Goal: Task Accomplishment & Management: Manage account settings

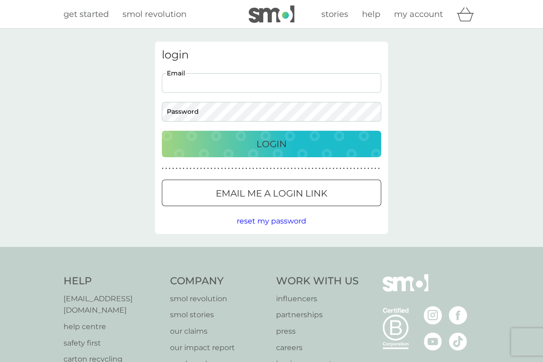
type input "[EMAIL_ADDRESS][DOMAIN_NAME]"
click at [272, 144] on button "Login" at bounding box center [271, 144] width 219 height 27
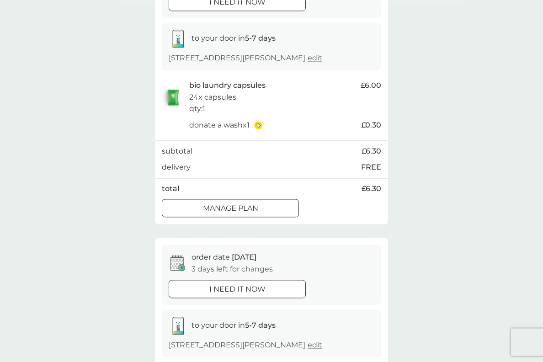
scroll to position [114, 0]
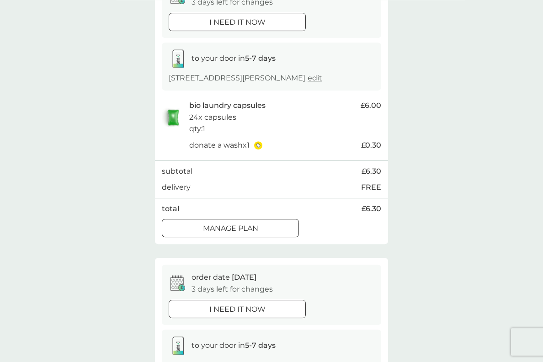
click at [242, 267] on div "order date 12 Sep 3 days left for changes i need it now" at bounding box center [271, 295] width 219 height 60
click at [221, 276] on p "order date 12 Sep" at bounding box center [224, 278] width 65 height 12
click at [259, 223] on div "Manage plan" at bounding box center [230, 229] width 136 height 12
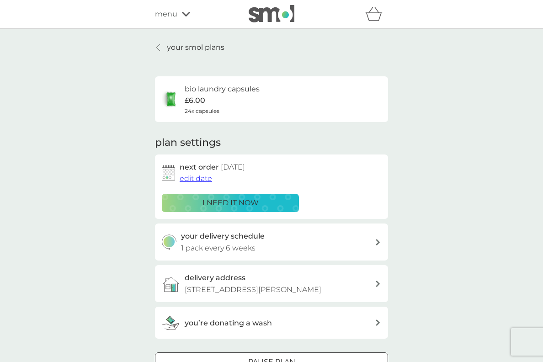
click at [201, 176] on span "edit date" at bounding box center [196, 178] width 32 height 9
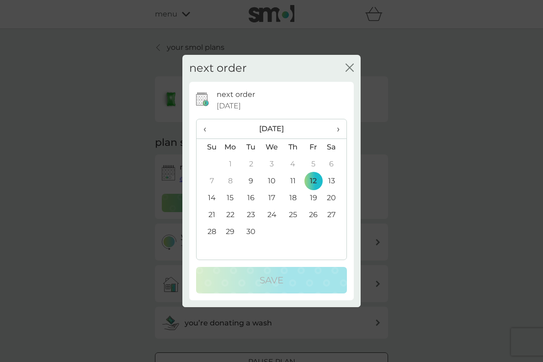
click at [339, 138] on span "›" at bounding box center [334, 128] width 9 height 19
click at [293, 190] on td "9" at bounding box center [292, 181] width 21 height 17
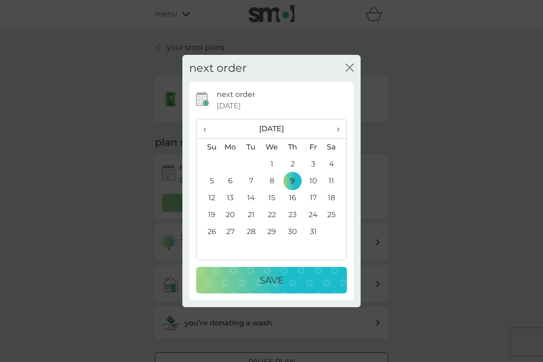
click at [275, 287] on p "Save" at bounding box center [272, 280] width 24 height 15
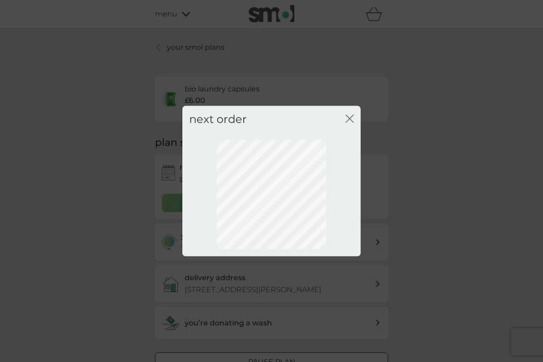
click at [353, 122] on icon "close" at bounding box center [352, 118] width 4 height 7
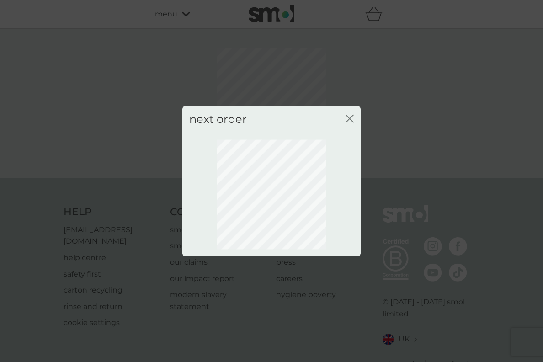
scroll to position [27, 0]
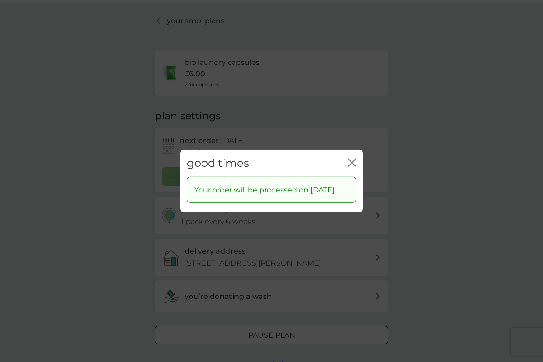
click at [353, 159] on icon "close" at bounding box center [352, 163] width 8 height 8
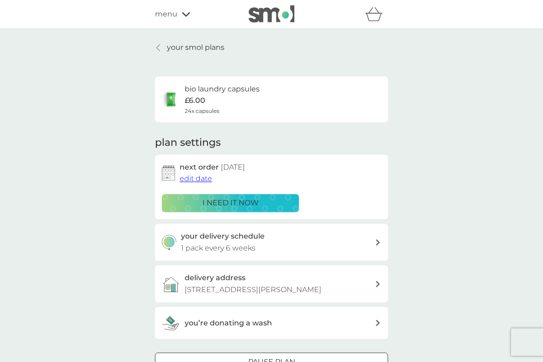
scroll to position [0, 0]
click at [167, 43] on p "your smol plans" at bounding box center [196, 48] width 58 height 12
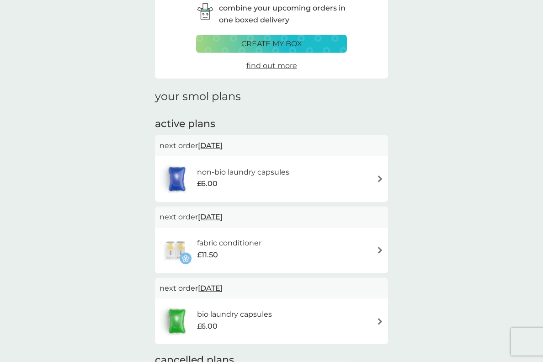
scroll to position [64, 0]
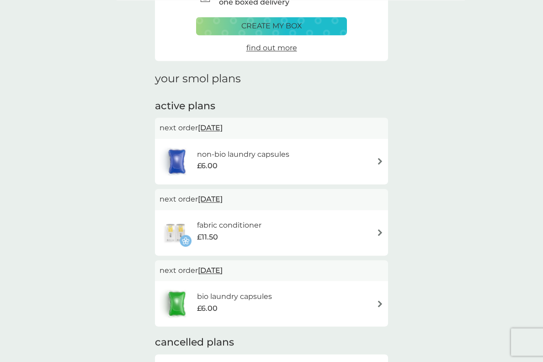
click at [379, 158] on img at bounding box center [380, 161] width 7 height 7
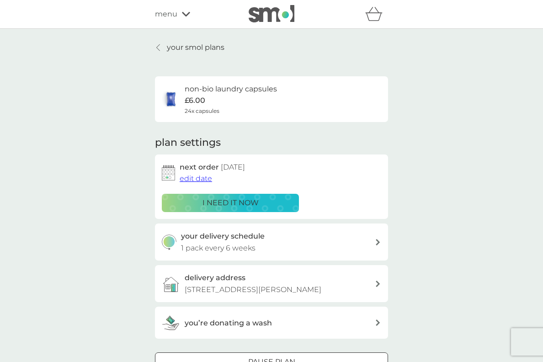
click at [200, 178] on span "edit date" at bounding box center [196, 178] width 32 height 9
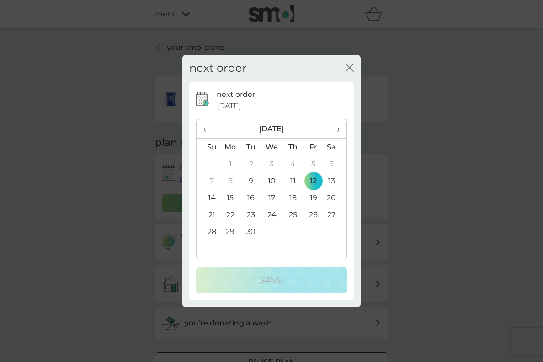
click at [340, 138] on span "›" at bounding box center [334, 128] width 9 height 19
click at [302, 190] on td "9" at bounding box center [292, 181] width 21 height 17
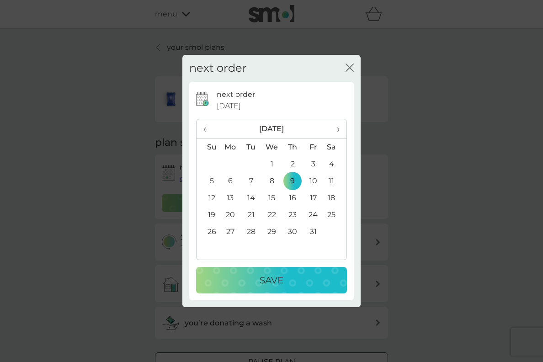
click at [266, 287] on p "Save" at bounding box center [272, 280] width 24 height 15
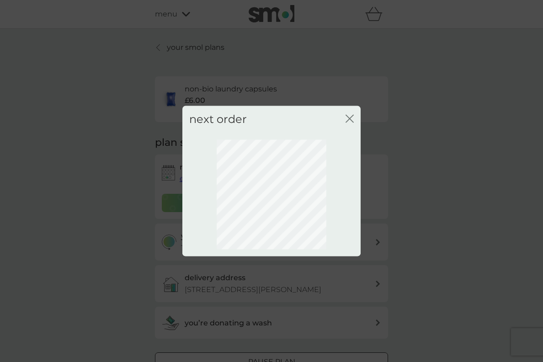
click at [357, 129] on div "next order close" at bounding box center [271, 119] width 178 height 27
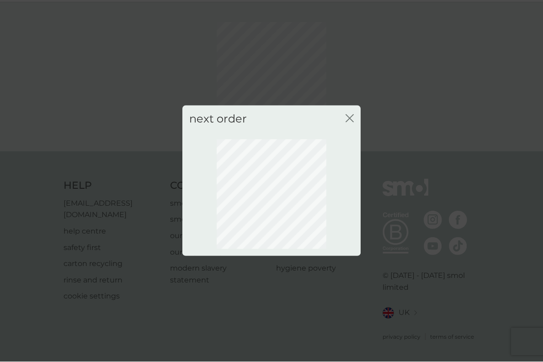
scroll to position [27, 0]
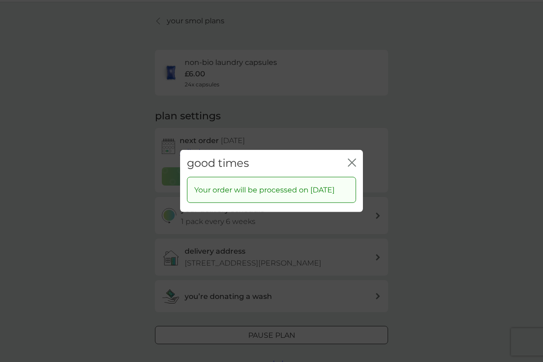
click at [355, 159] on icon "close" at bounding box center [352, 163] width 8 height 8
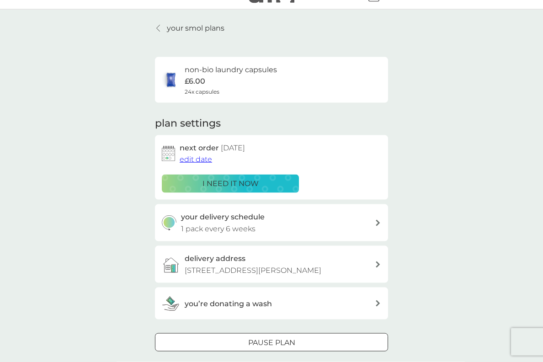
scroll to position [0, 0]
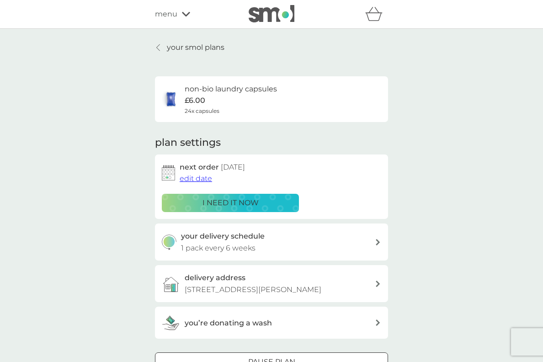
click at [166, 44] on link "your smol plans" at bounding box center [189, 48] width 69 height 12
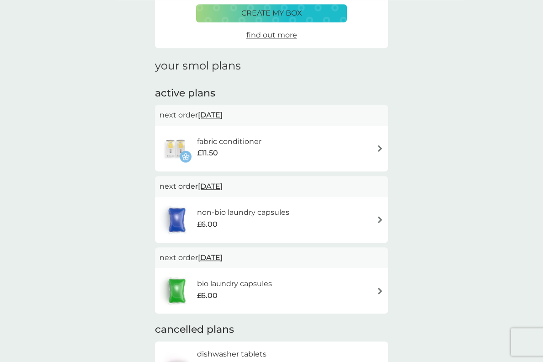
scroll to position [76, 0]
click at [223, 113] on span "12 Sep 2025" at bounding box center [210, 115] width 25 height 18
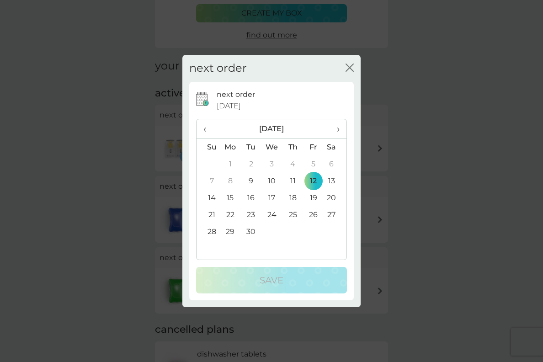
click at [337, 138] on span "›" at bounding box center [334, 128] width 9 height 19
click at [298, 190] on td "9" at bounding box center [292, 181] width 21 height 17
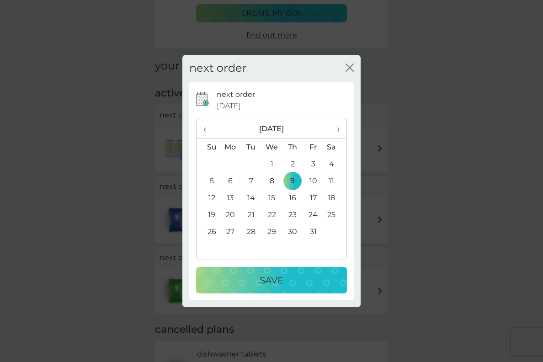
click at [285, 287] on div "Save" at bounding box center [271, 280] width 133 height 15
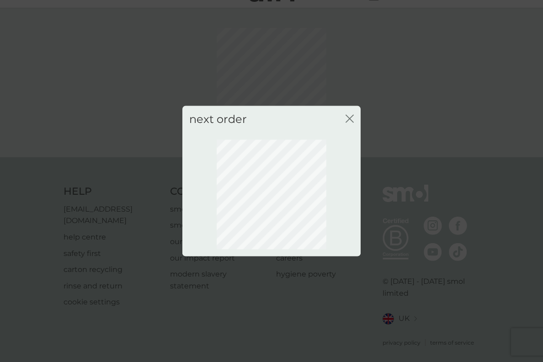
scroll to position [27, 0]
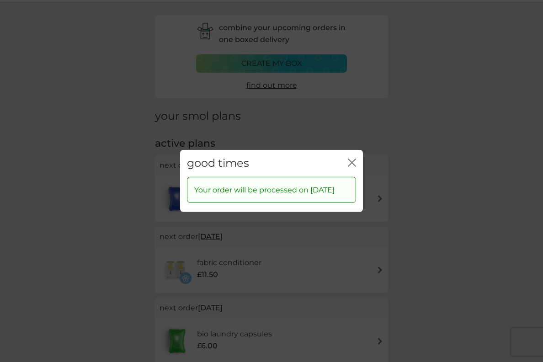
click at [353, 160] on icon "close" at bounding box center [352, 163] width 8 height 8
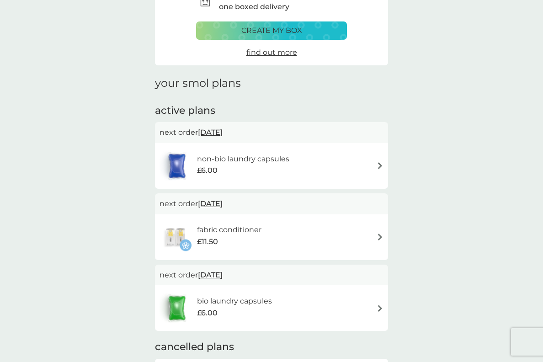
scroll to position [0, 0]
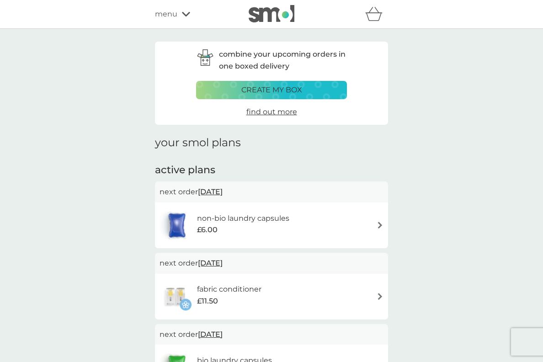
click at [173, 12] on span "menu" at bounding box center [166, 14] width 22 height 12
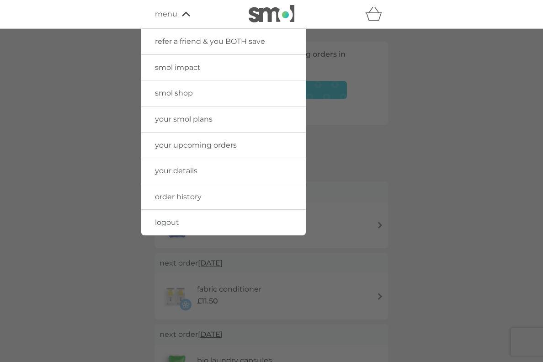
click at [176, 218] on span "logout" at bounding box center [167, 222] width 24 height 9
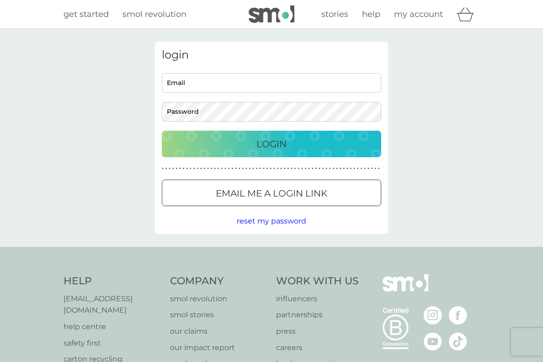
click at [213, 79] on input "Email" at bounding box center [271, 83] width 219 height 20
type input "vickygdmn8@gmail.com"
click at [272, 144] on button "Login" at bounding box center [271, 144] width 219 height 27
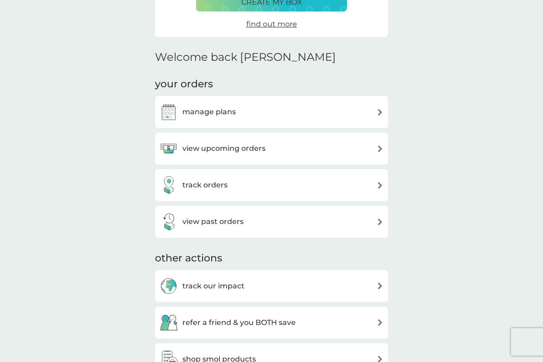
scroll to position [180, 0]
click at [378, 109] on img at bounding box center [380, 112] width 7 height 7
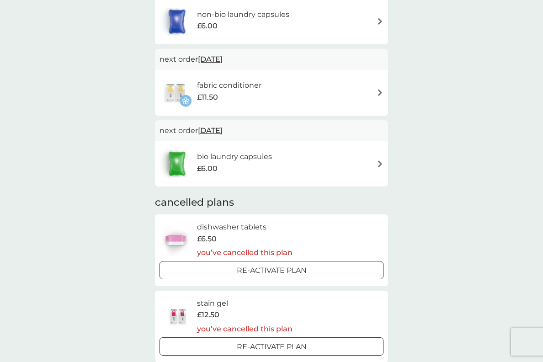
scroll to position [228, 0]
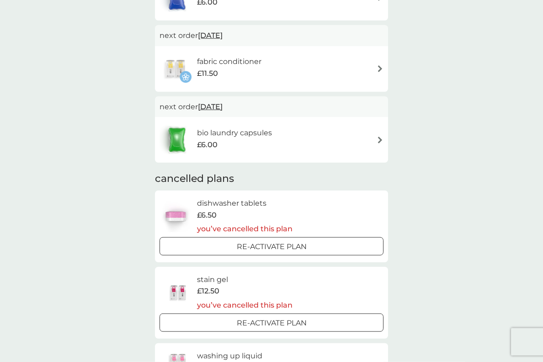
click at [310, 241] on div "Re-activate Plan" at bounding box center [271, 247] width 217 height 12
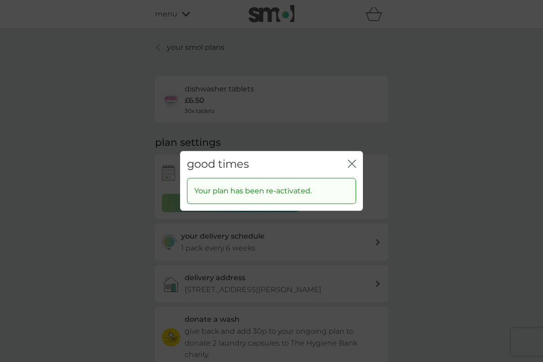
click at [360, 172] on div "good times close" at bounding box center [271, 164] width 183 height 27
click at [349, 168] on icon "close" at bounding box center [352, 164] width 8 height 8
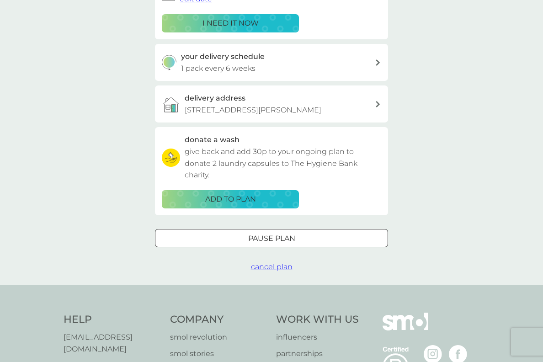
scroll to position [180, 0]
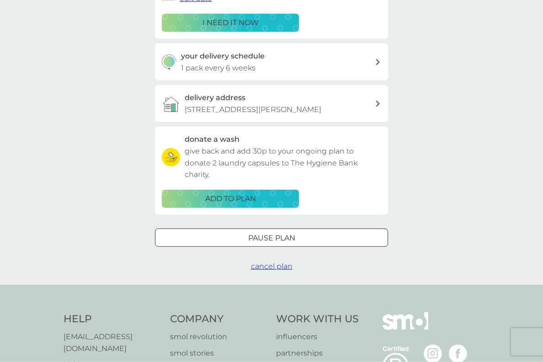
click at [261, 193] on div "ADD TO PLAN" at bounding box center [230, 199] width 125 height 12
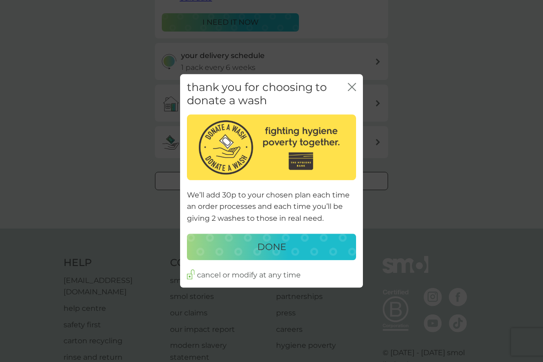
click at [268, 254] on p "DONE" at bounding box center [271, 247] width 29 height 15
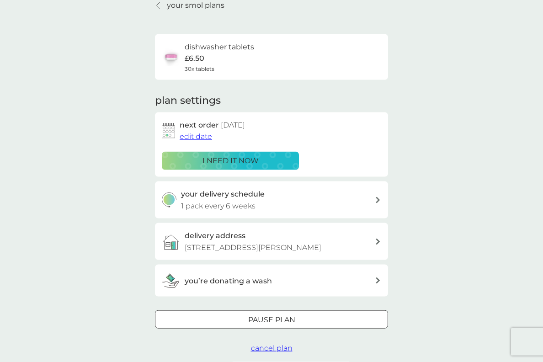
scroll to position [0, 0]
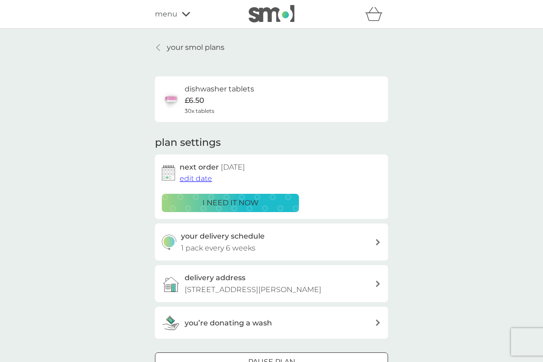
click at [163, 46] on link "your smol plans" at bounding box center [189, 48] width 69 height 12
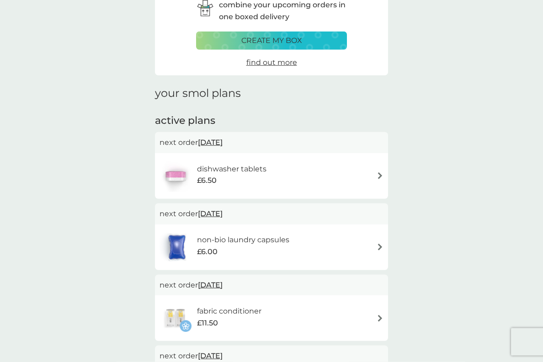
scroll to position [56, 0]
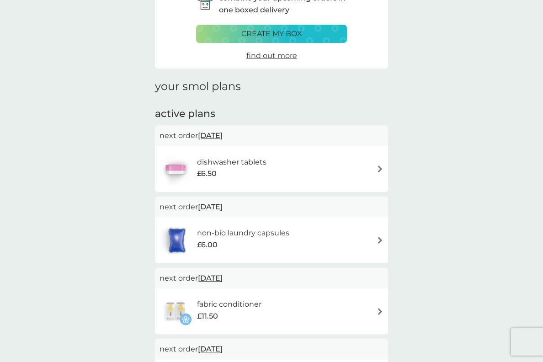
click at [223, 134] on span "9 Sep 2025" at bounding box center [210, 136] width 25 height 18
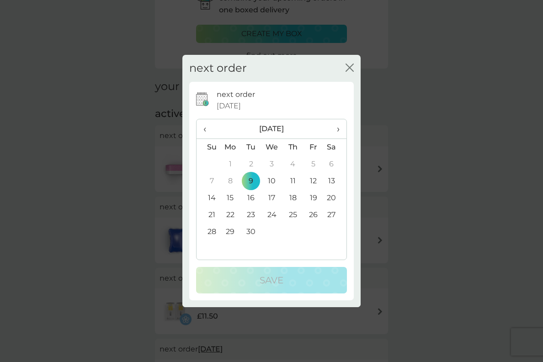
click at [339, 138] on span "›" at bounding box center [334, 128] width 9 height 19
click at [298, 190] on td "9" at bounding box center [292, 181] width 21 height 17
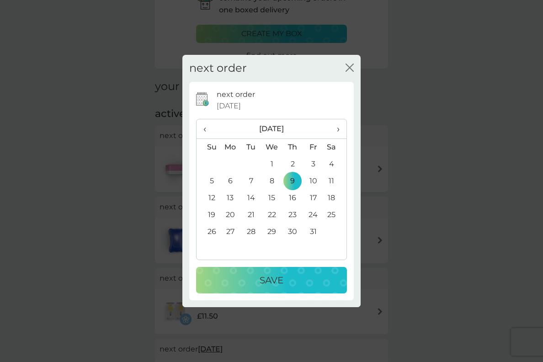
click at [274, 287] on p "Save" at bounding box center [272, 280] width 24 height 15
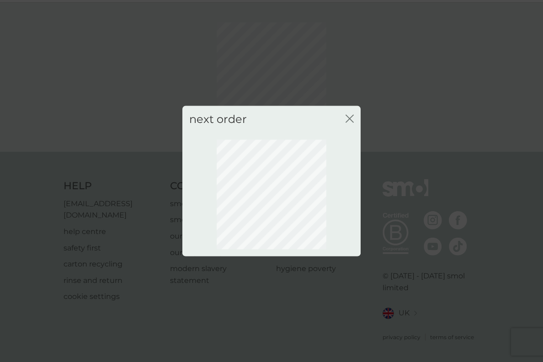
scroll to position [27, 0]
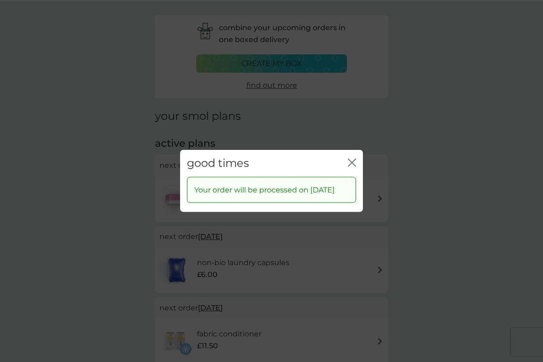
click at [354, 159] on icon "close" at bounding box center [352, 163] width 8 height 8
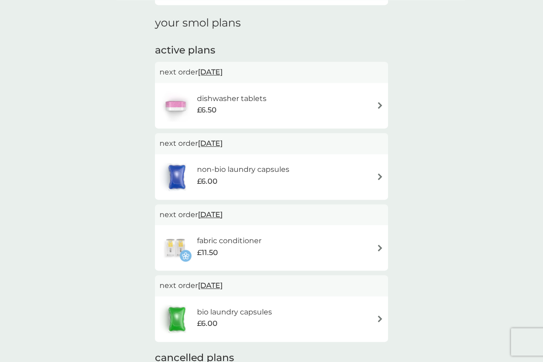
scroll to position [0, 0]
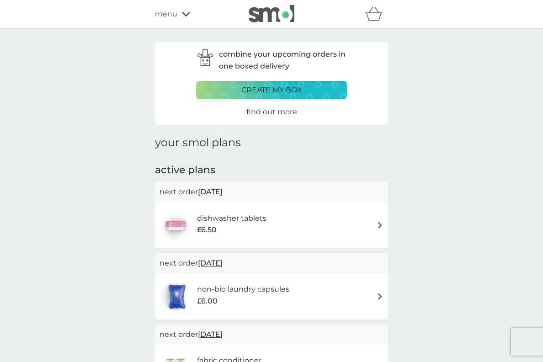
click at [271, 111] on span "find out more" at bounding box center [271, 111] width 51 height 9
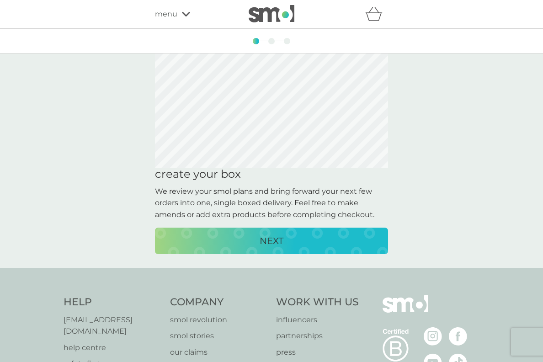
click at [278, 236] on p "NEXT" at bounding box center [272, 241] width 24 height 15
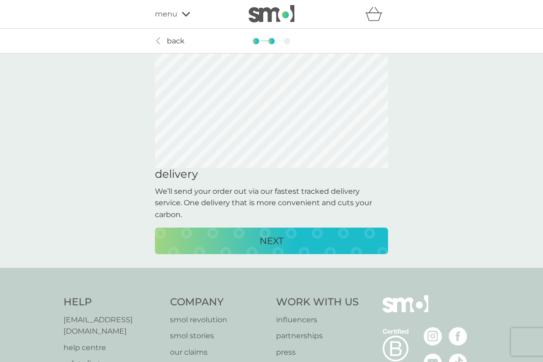
click at [287, 235] on div "NEXT" at bounding box center [271, 241] width 215 height 15
click at [287, 238] on p "CREATE MY BOX" at bounding box center [271, 241] width 75 height 15
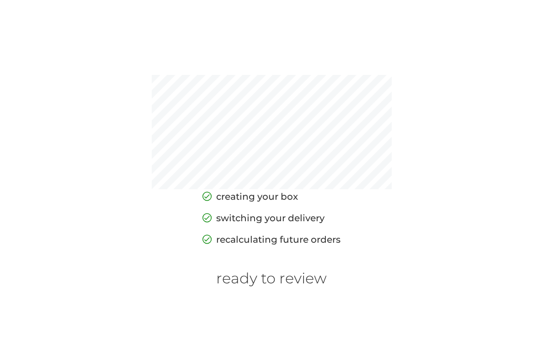
click at [285, 282] on h6 "ready to review" at bounding box center [271, 278] width 111 height 17
click at [285, 287] on h6 "ready to review" at bounding box center [271, 278] width 111 height 17
click at [291, 287] on h6 "ready to review" at bounding box center [271, 278] width 111 height 17
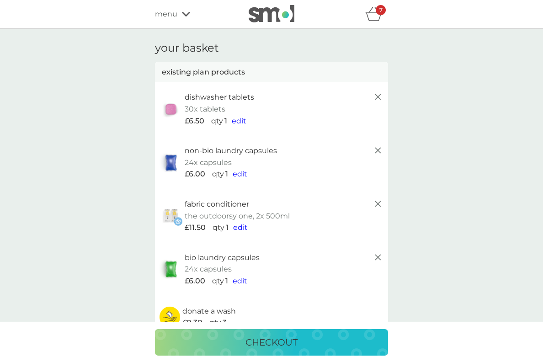
click at [254, 287] on div "bio laundry capsules 24x capsules £6.00 qty 1 edit" at bounding box center [271, 269] width 233 height 53
click at [379, 15] on icon "basket" at bounding box center [373, 14] width 17 height 14
click at [383, 91] on icon at bounding box center [378, 96] width 11 height 11
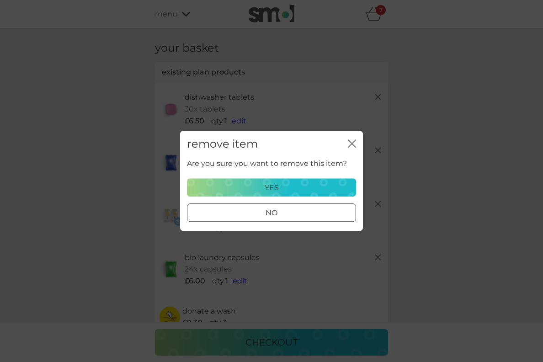
click at [309, 183] on div "yes" at bounding box center [271, 188] width 157 height 12
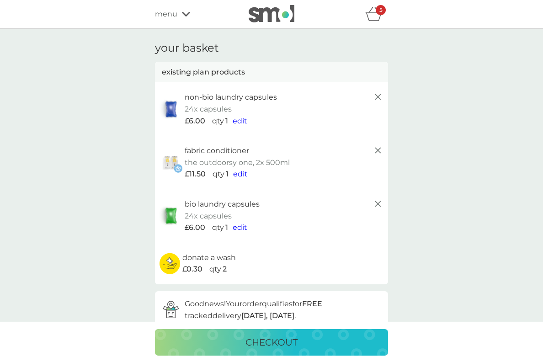
click at [380, 95] on icon at bounding box center [378, 96] width 11 height 11
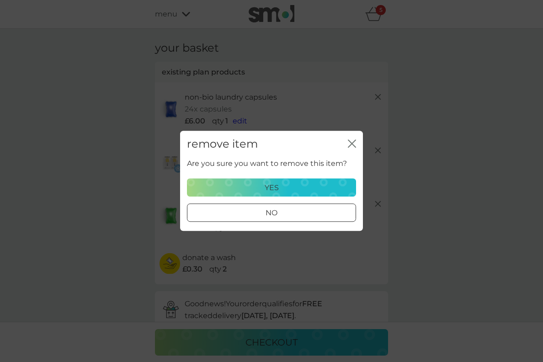
click at [297, 187] on div "yes" at bounding box center [271, 188] width 157 height 12
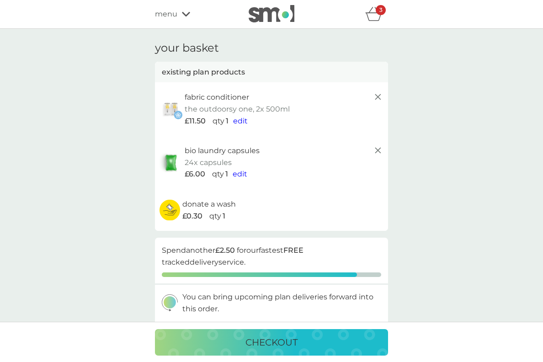
click at [385, 90] on div "fabric conditioner the outdoorsy one, 2x 500ml £11.50 qty 1 edit" at bounding box center [271, 108] width 233 height 53
click at [378, 97] on line at bounding box center [377, 96] width 5 height 5
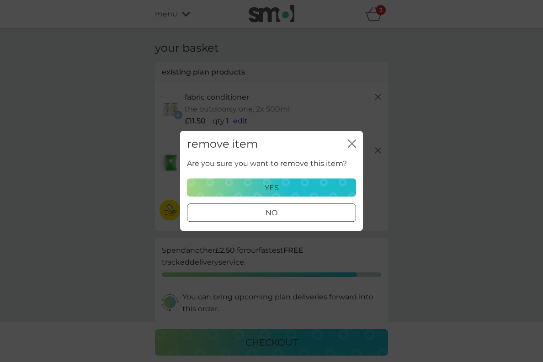
click at [352, 146] on icon "close" at bounding box center [352, 143] width 8 height 8
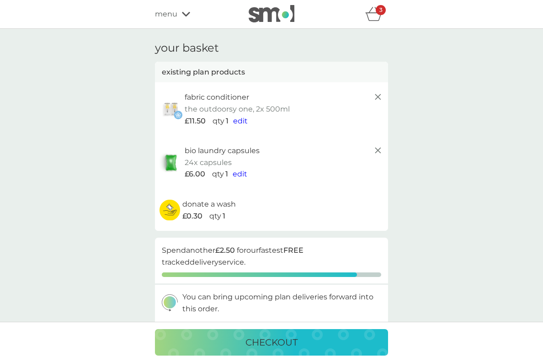
click at [376, 97] on icon at bounding box center [378, 96] width 11 height 11
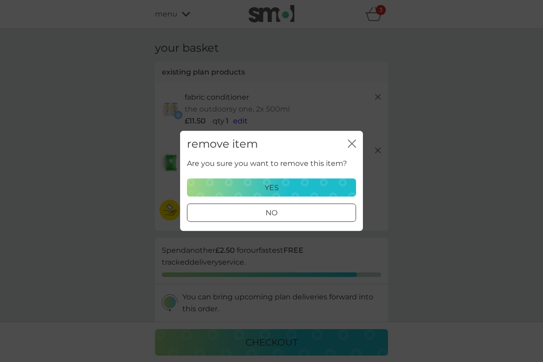
click at [294, 186] on div "yes" at bounding box center [271, 188] width 157 height 12
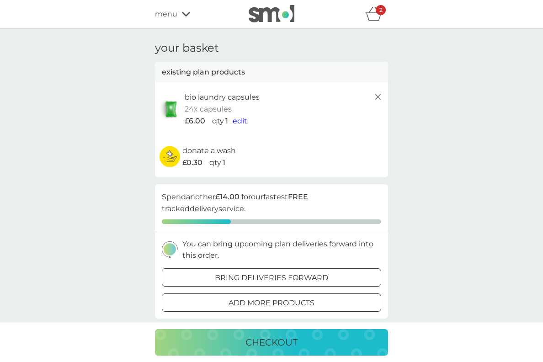
click at [378, 95] on icon at bounding box center [378, 96] width 11 height 11
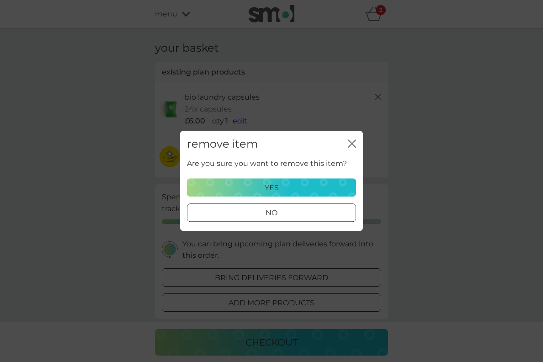
click at [301, 185] on div "yes" at bounding box center [271, 188] width 157 height 12
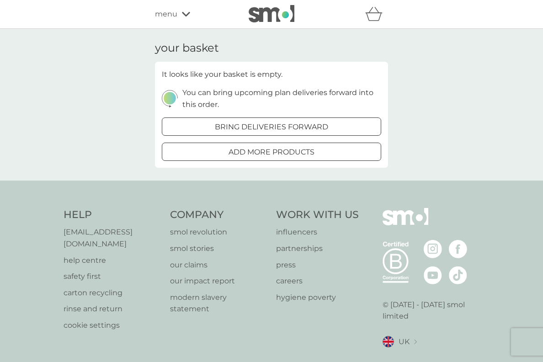
click at [173, 18] on span "menu" at bounding box center [166, 14] width 22 height 12
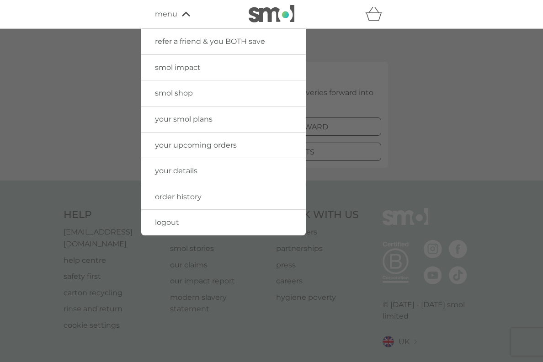
click at [175, 218] on span "logout" at bounding box center [167, 222] width 24 height 9
